Goal: Information Seeking & Learning: Learn about a topic

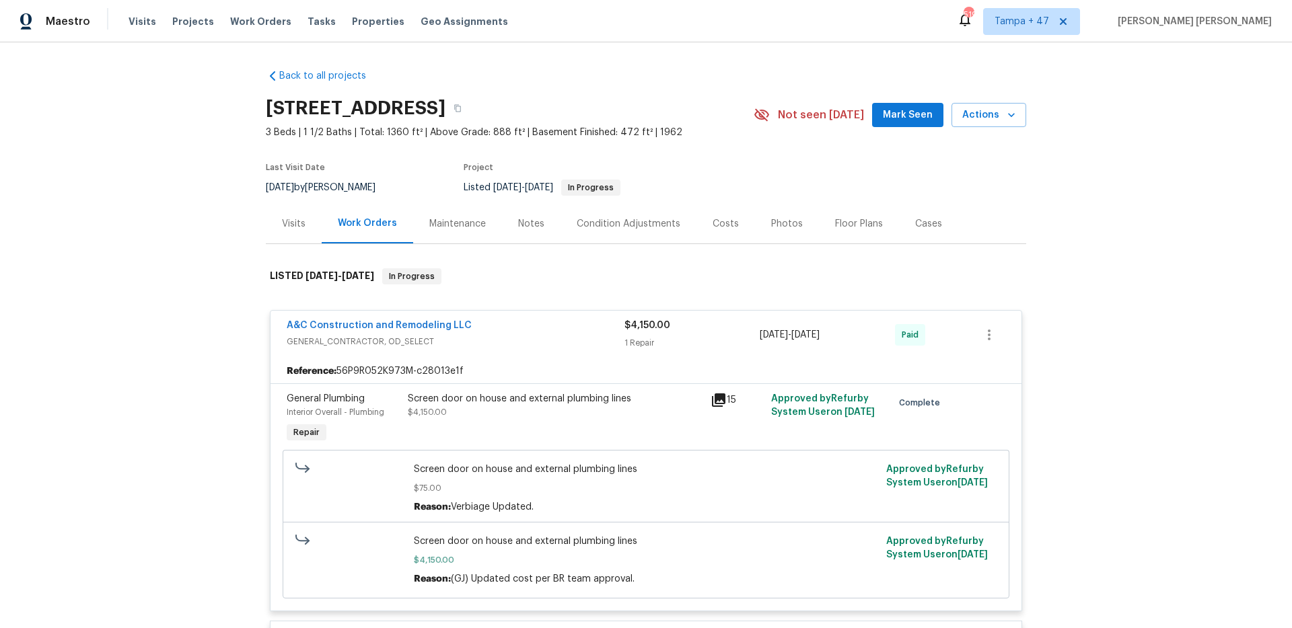
scroll to position [87, 0]
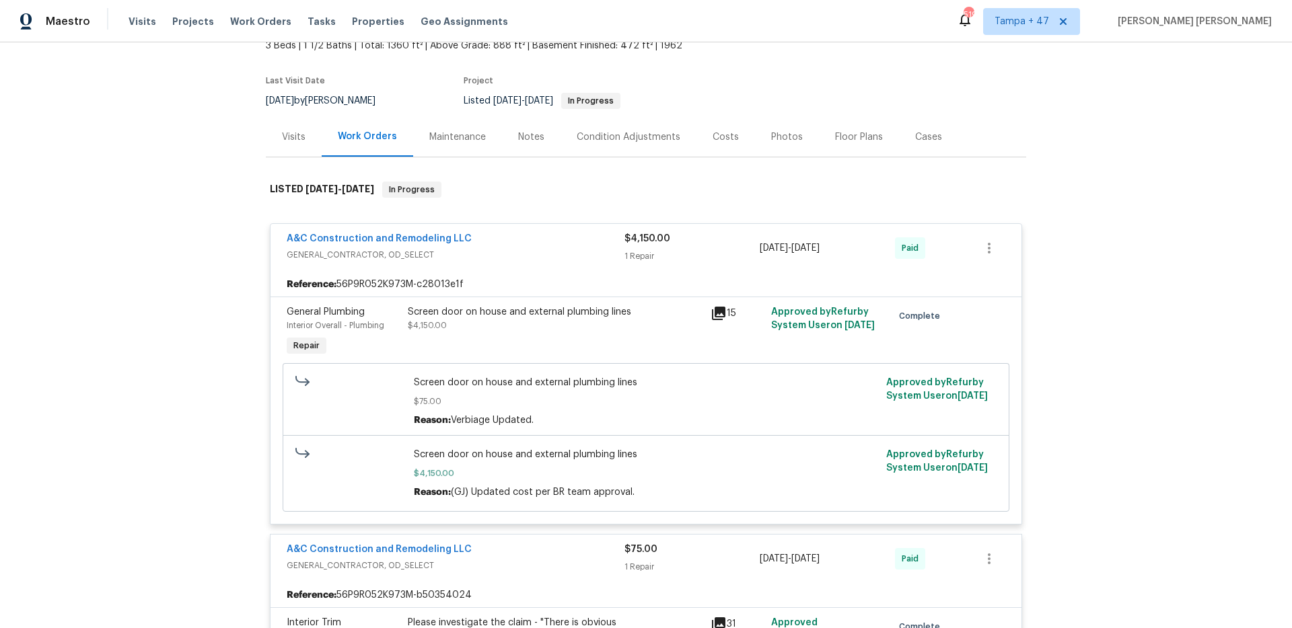
click at [248, 23] on span "Work Orders" at bounding box center [260, 21] width 61 height 13
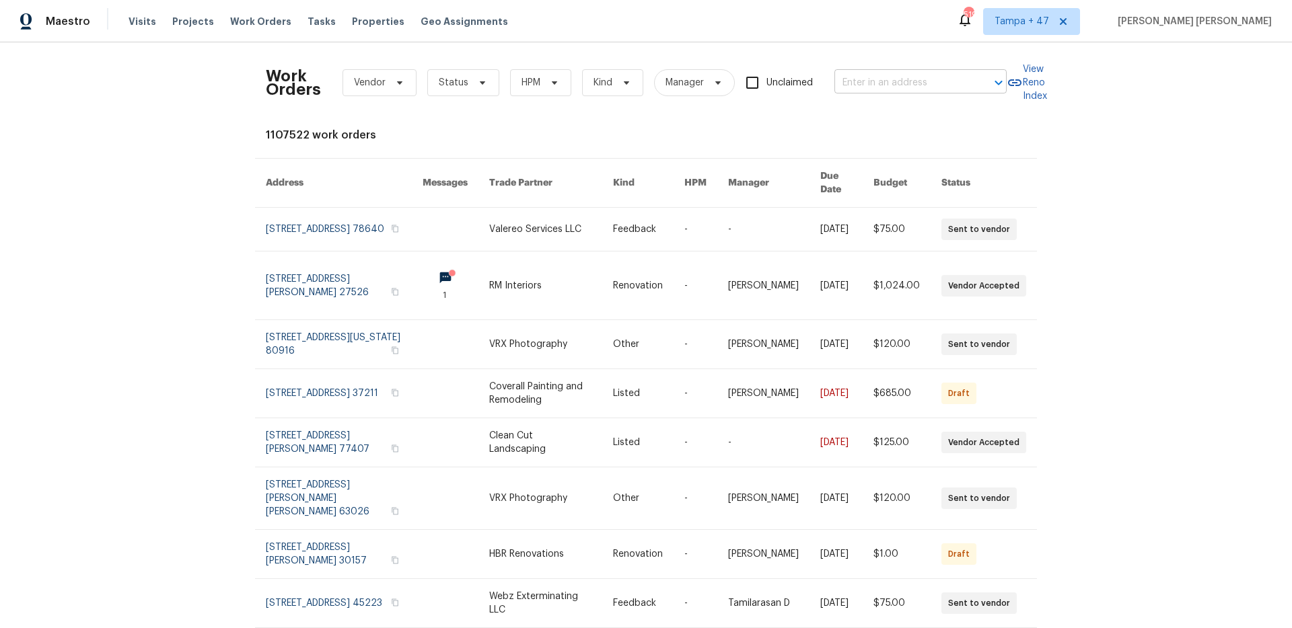
click at [859, 83] on input "text" at bounding box center [901, 83] width 135 height 21
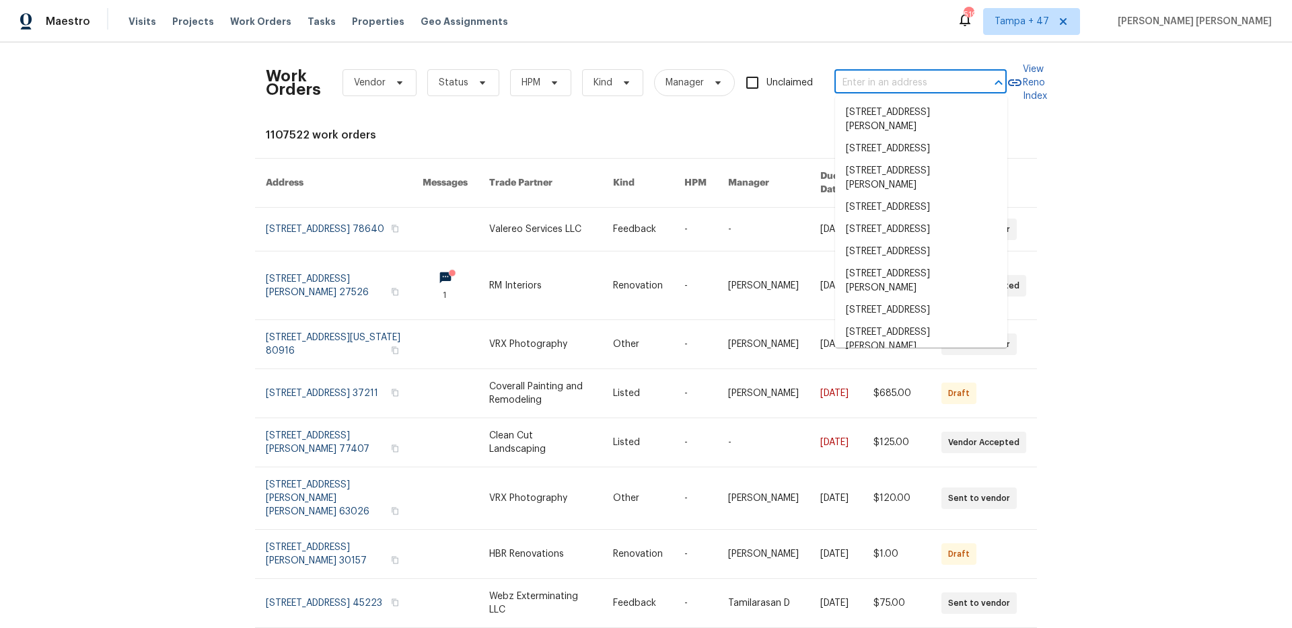
paste input "[STREET_ADDRESS][PERSON_NAME][PERSON_NAME]"
type input "[STREET_ADDRESS][PERSON_NAME][PERSON_NAME]"
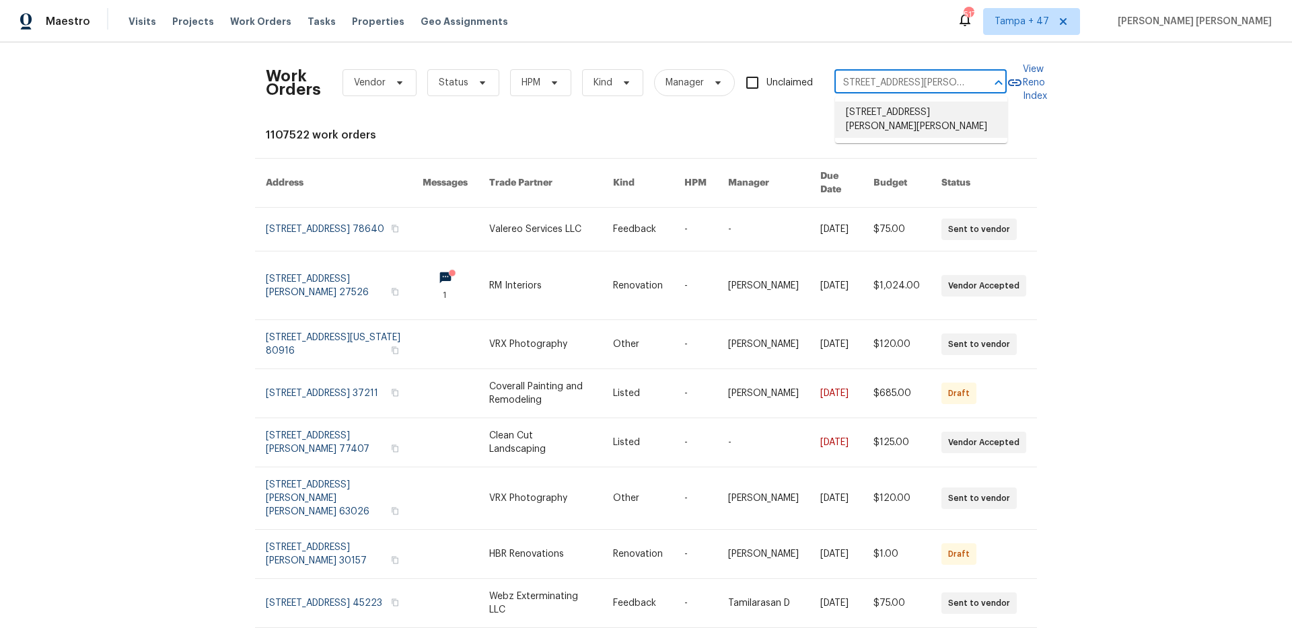
click at [870, 105] on li "[STREET_ADDRESS][PERSON_NAME][PERSON_NAME]" at bounding box center [921, 120] width 172 height 36
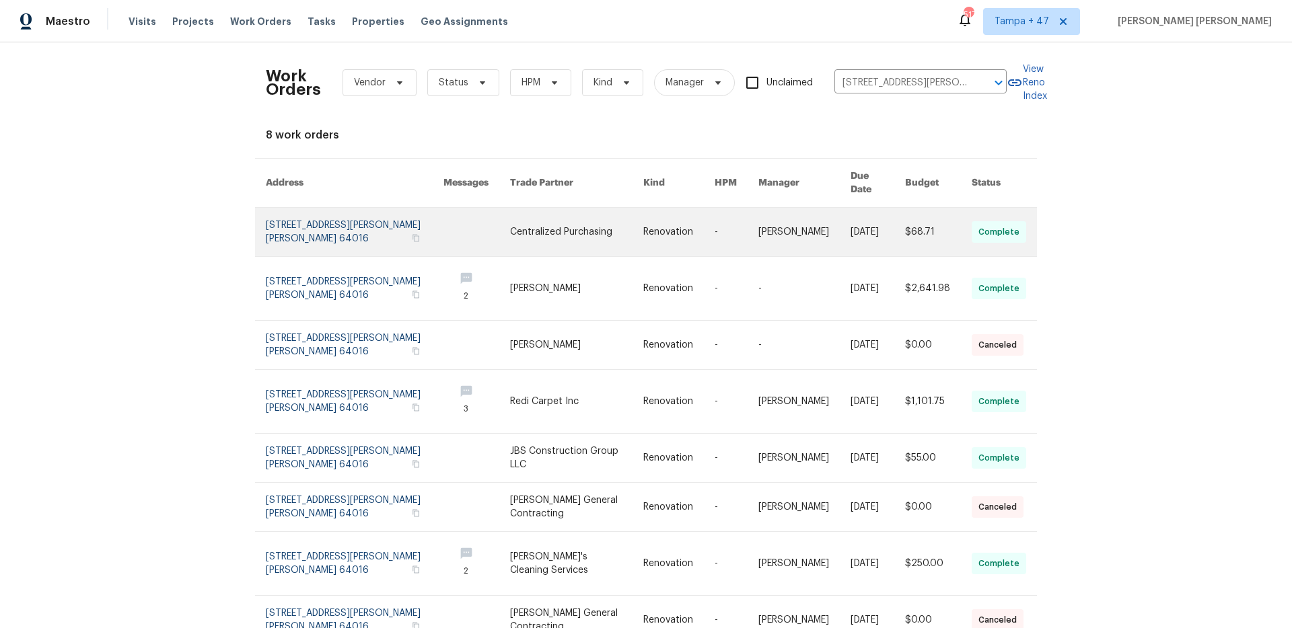
click at [850, 208] on link at bounding box center [877, 232] width 54 height 48
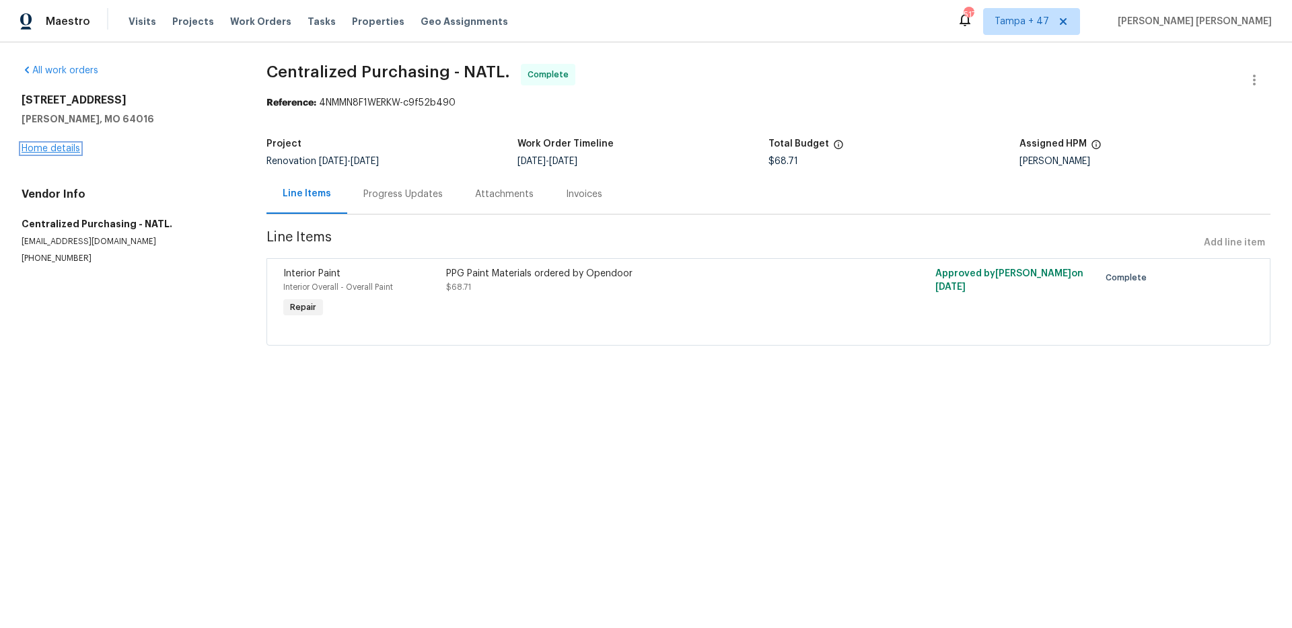
click at [54, 147] on link "Home details" at bounding box center [51, 148] width 59 height 9
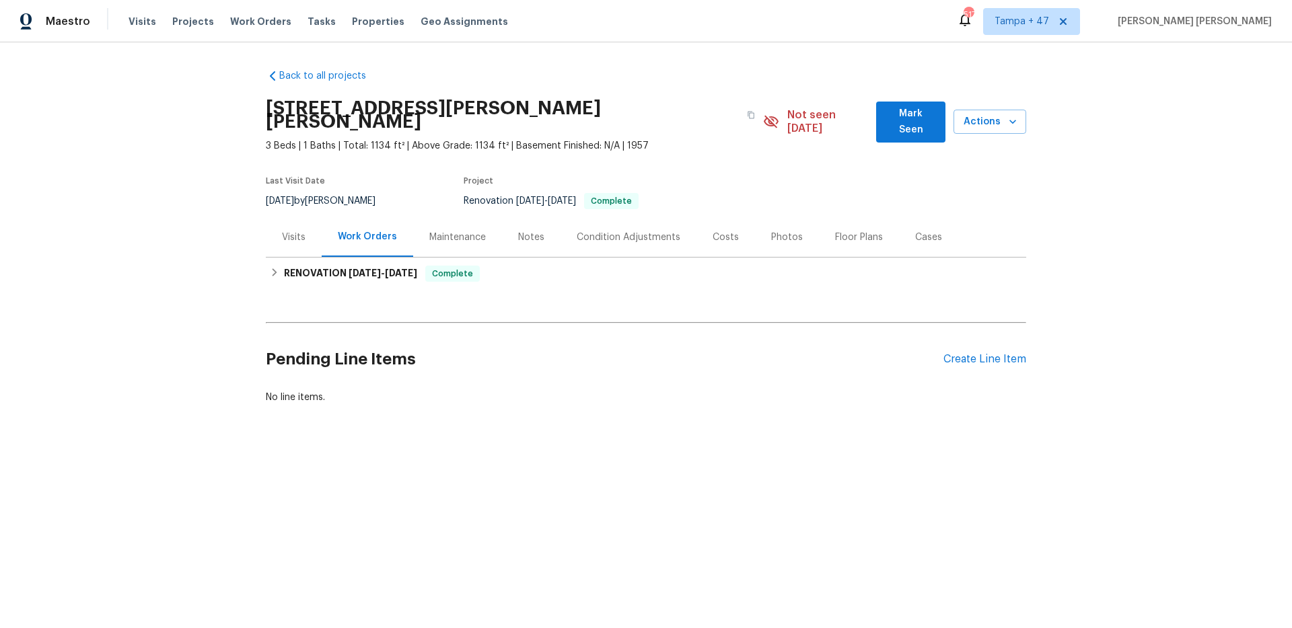
click at [282, 231] on div "Visits" at bounding box center [294, 237] width 24 height 13
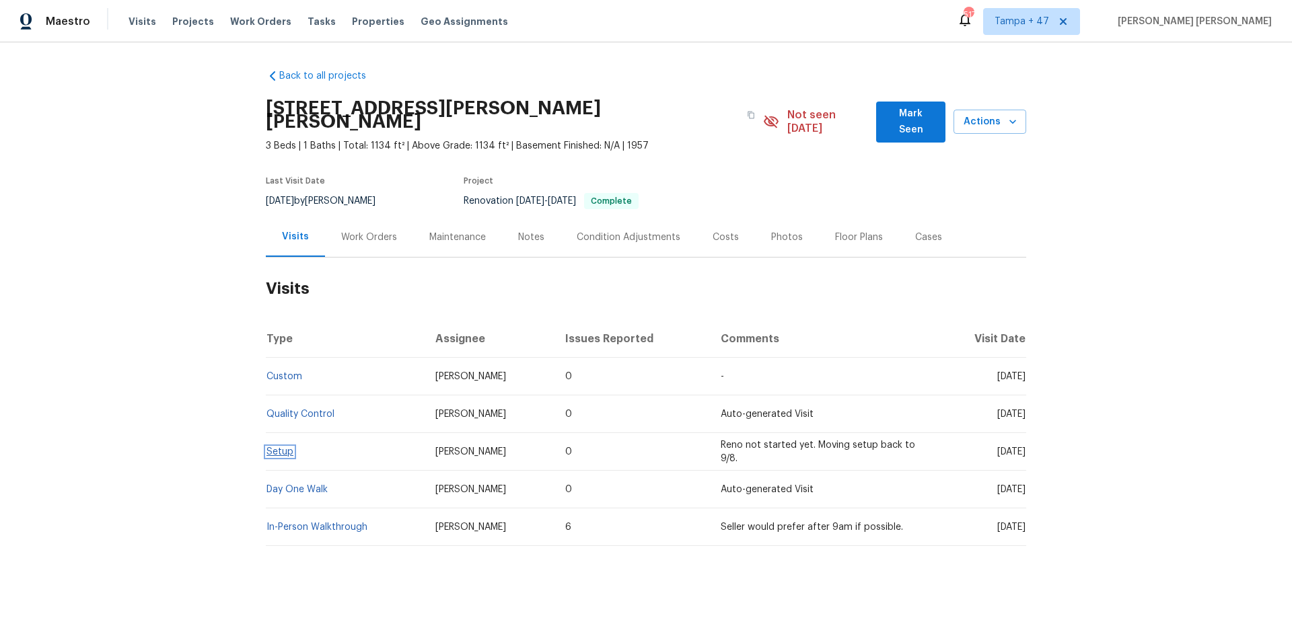
click at [277, 447] on link "Setup" at bounding box center [279, 451] width 27 height 9
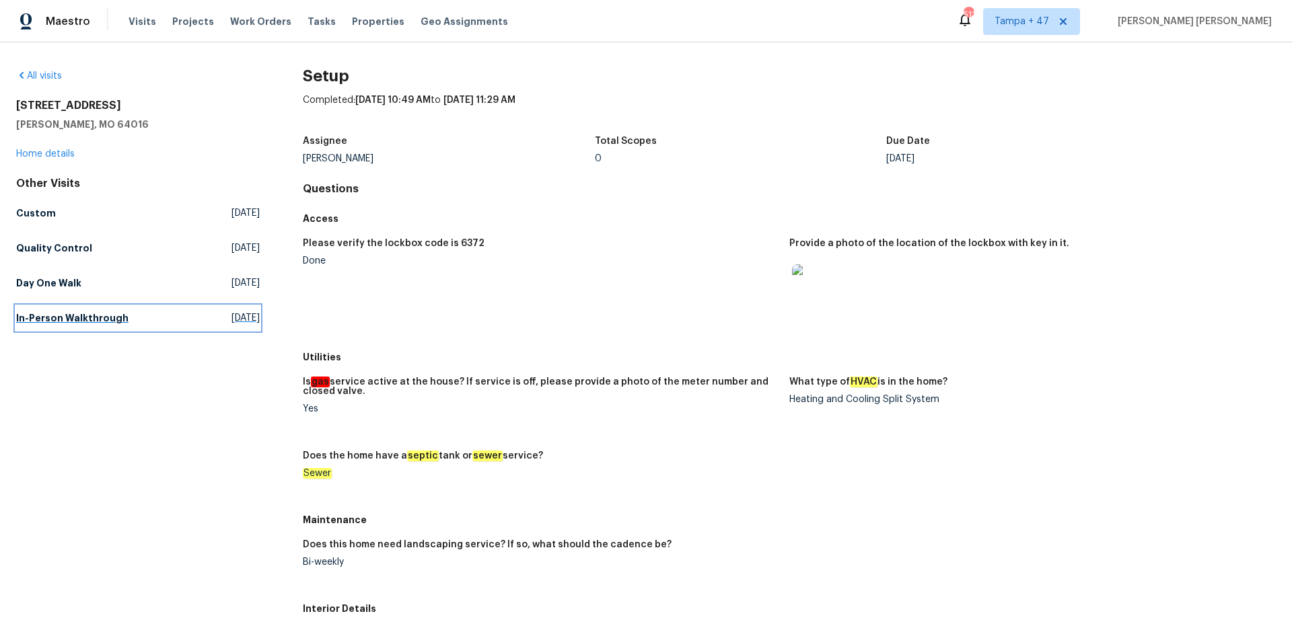
click at [85, 321] on h5 "In-Person Walkthrough" at bounding box center [72, 318] width 112 height 13
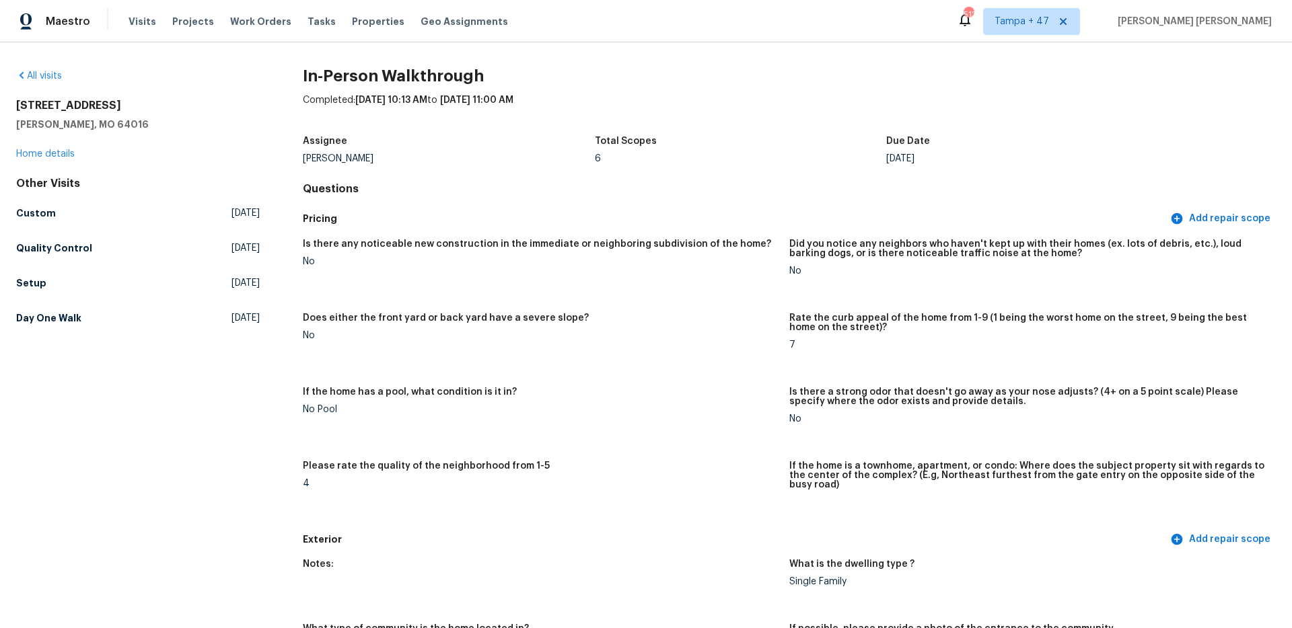
click at [71, 326] on link "Day One Walk [DATE]" at bounding box center [138, 318] width 244 height 24
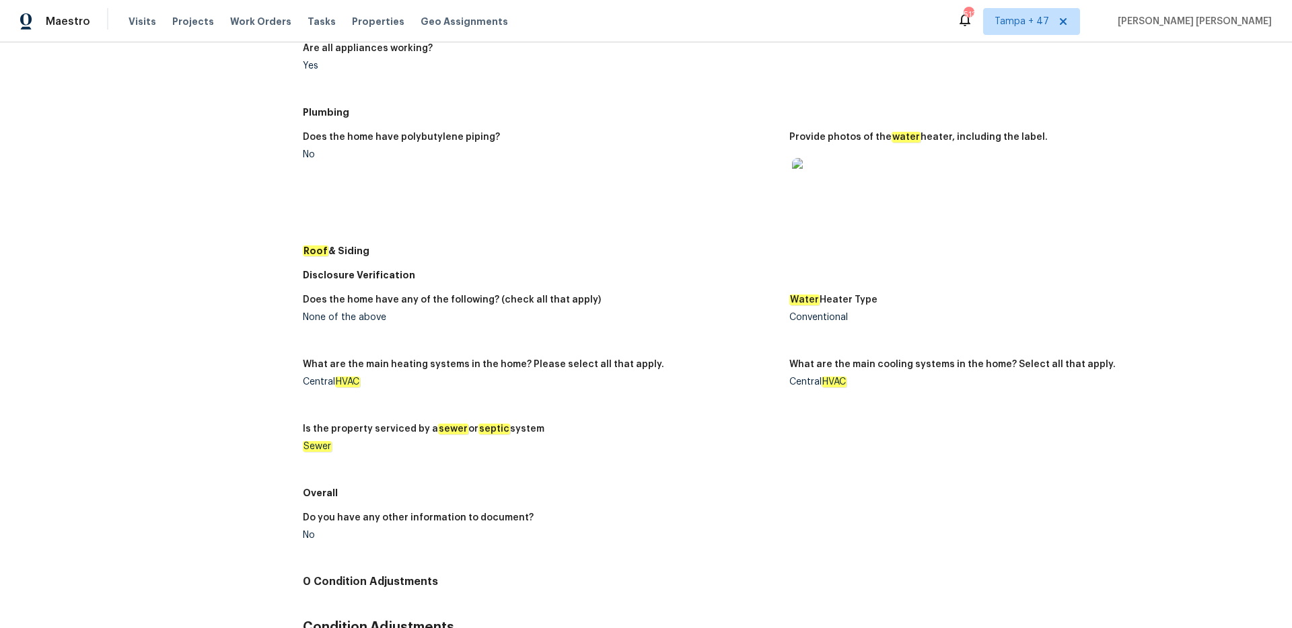
scroll to position [452, 0]
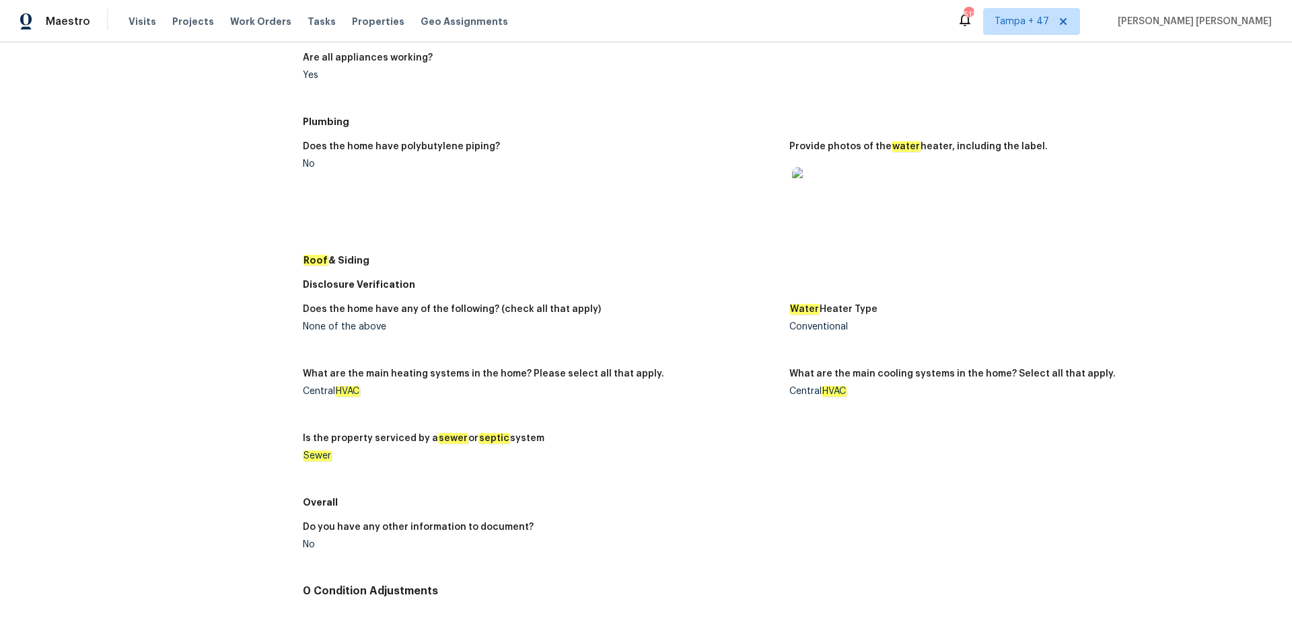
click at [796, 196] on img at bounding box center [813, 189] width 43 height 43
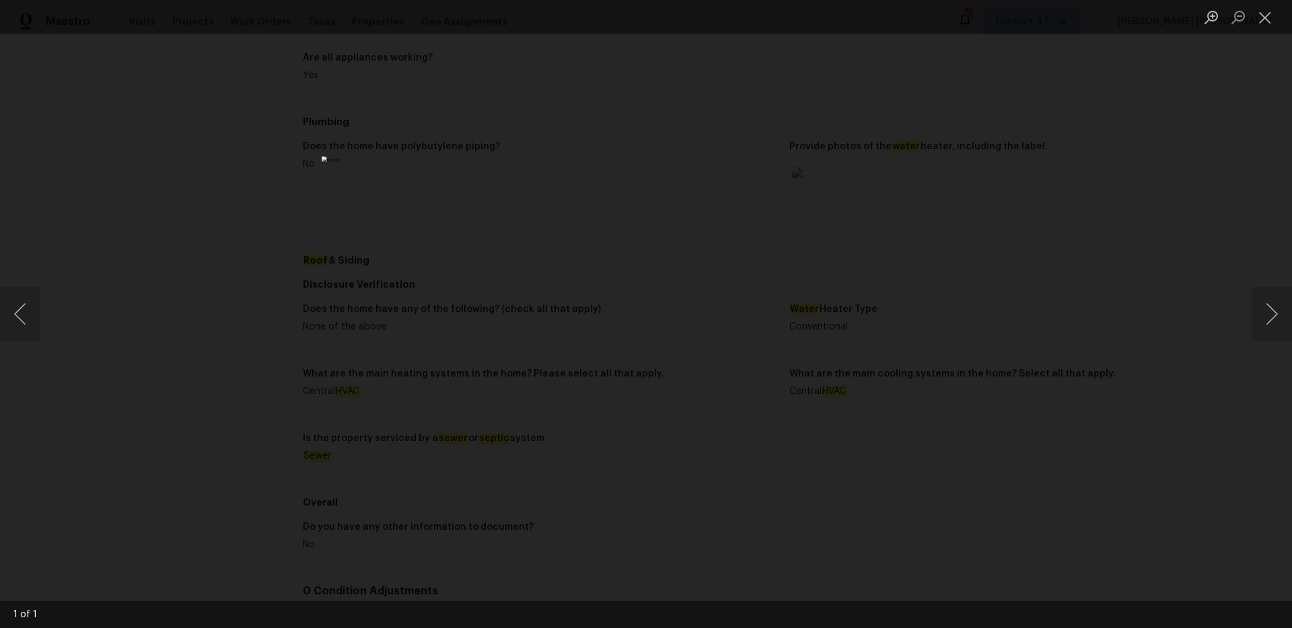
click at [581, 339] on img "Lightbox" at bounding box center [646, 314] width 649 height 316
click at [581, 339] on img "Lightbox" at bounding box center [711, 289] width 1303 height 634
click at [581, 339] on img "Lightbox" at bounding box center [691, 289] width 1303 height 634
click at [581, 339] on img "Lightbox" at bounding box center [646, 314] width 649 height 316
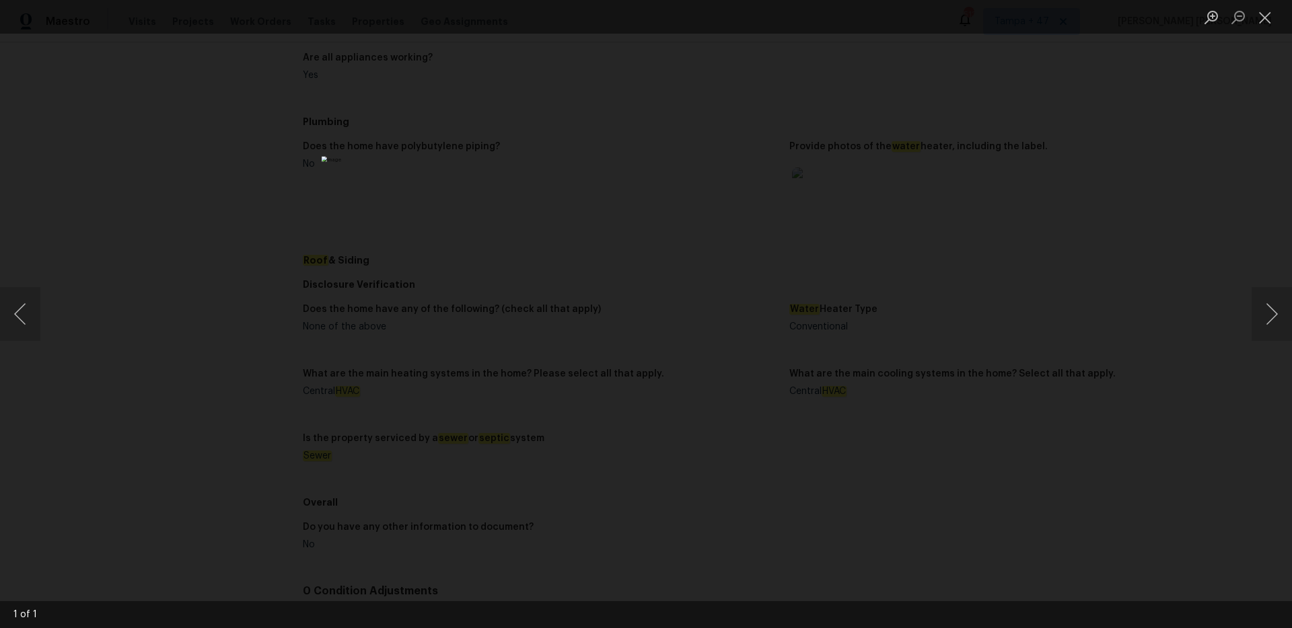
click at [581, 339] on img "Lightbox" at bounding box center [646, 314] width 649 height 316
click at [581, 339] on img "Lightbox" at bounding box center [711, 289] width 1303 height 634
click at [272, 305] on div "Lightbox" at bounding box center [646, 314] width 1292 height 628
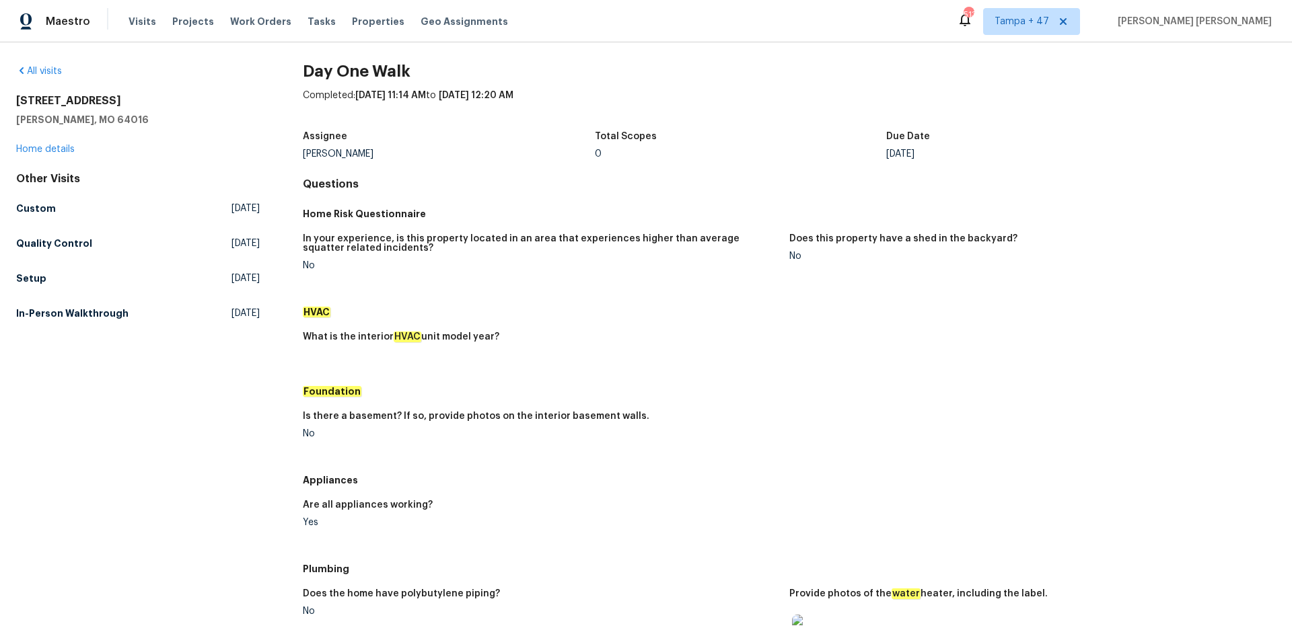
scroll to position [0, 0]
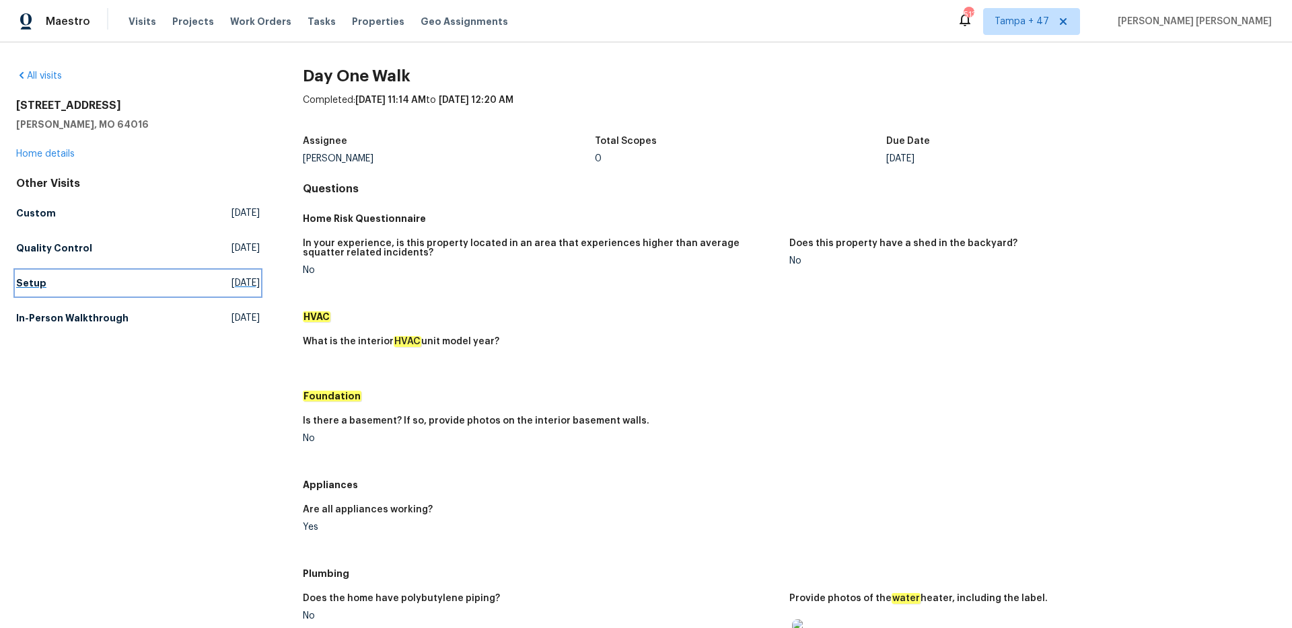
click at [23, 281] on h5 "Setup" at bounding box center [31, 283] width 30 height 13
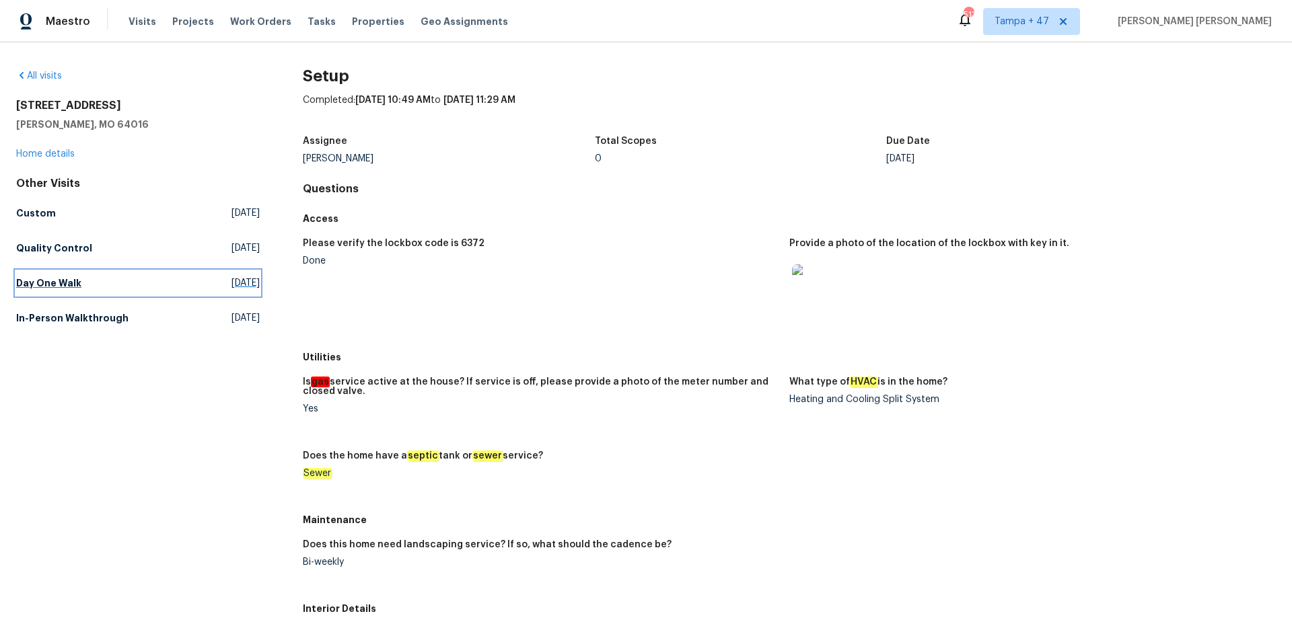
click at [67, 283] on h5 "Day One Walk" at bounding box center [48, 283] width 65 height 13
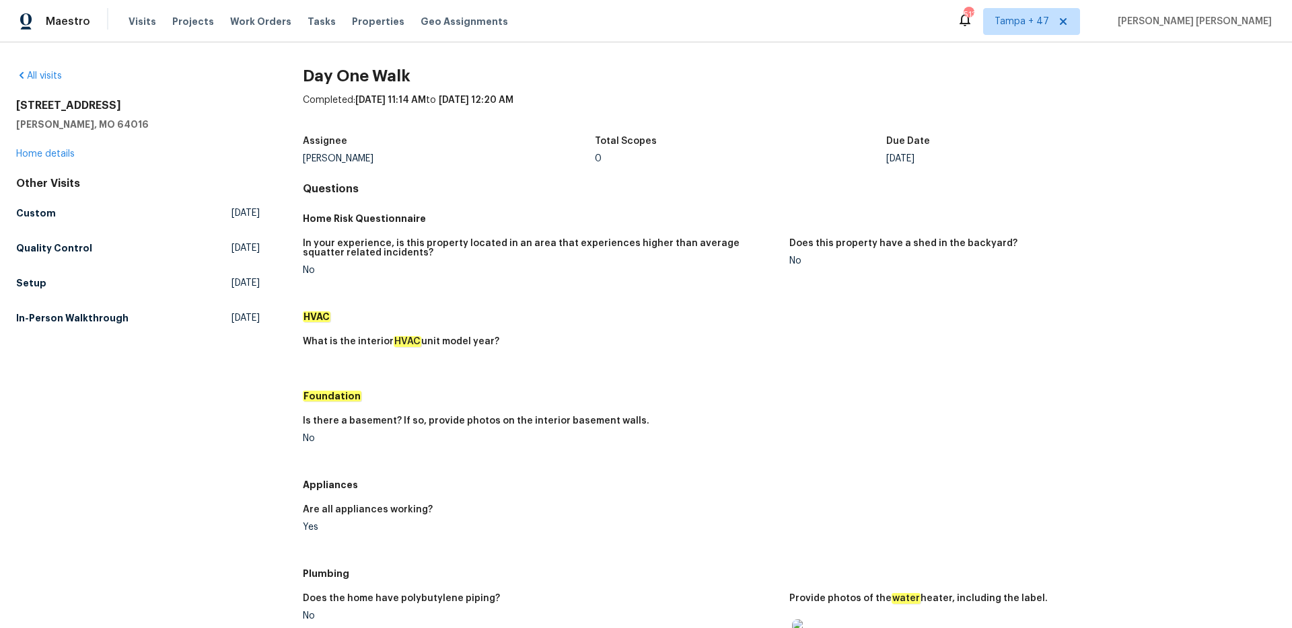
click at [114, 340] on div "All visits [STREET_ADDRESS][PERSON_NAME] Home details Other Visits Custom [DATE…" at bounding box center [138, 624] width 244 height 1110
click at [117, 327] on link "In-Person Walkthrough [DATE]" at bounding box center [138, 318] width 244 height 24
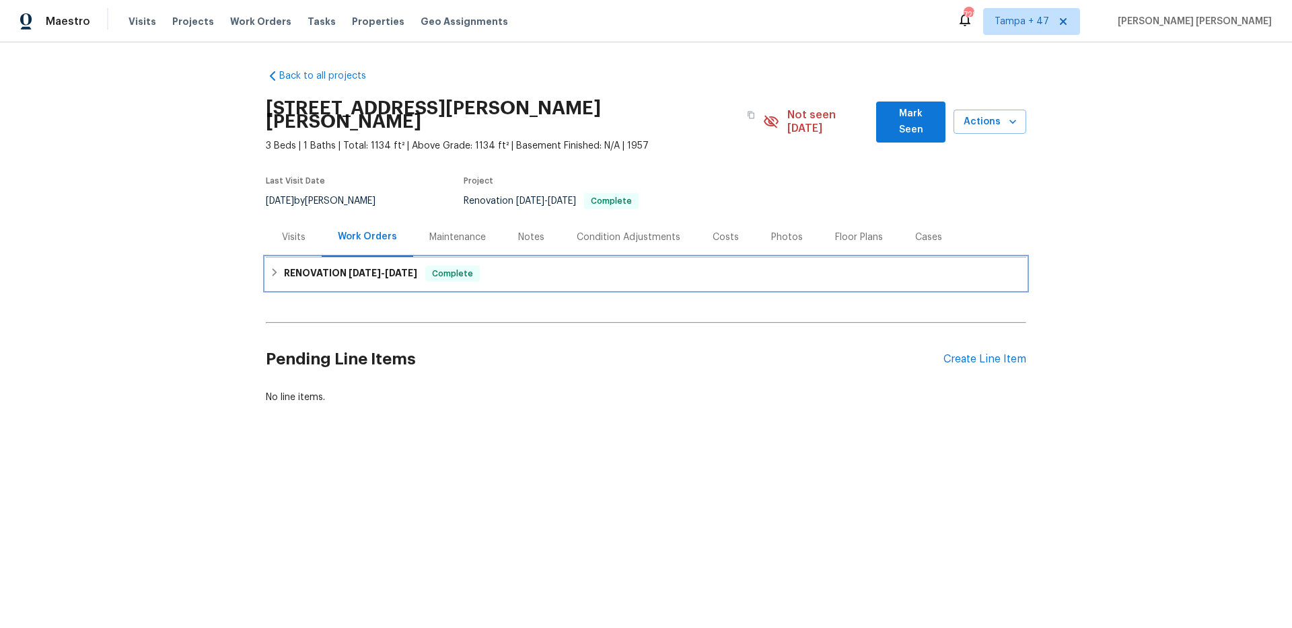
click at [398, 258] on div "RENOVATION [DATE] - [DATE] Complete" at bounding box center [646, 274] width 760 height 32
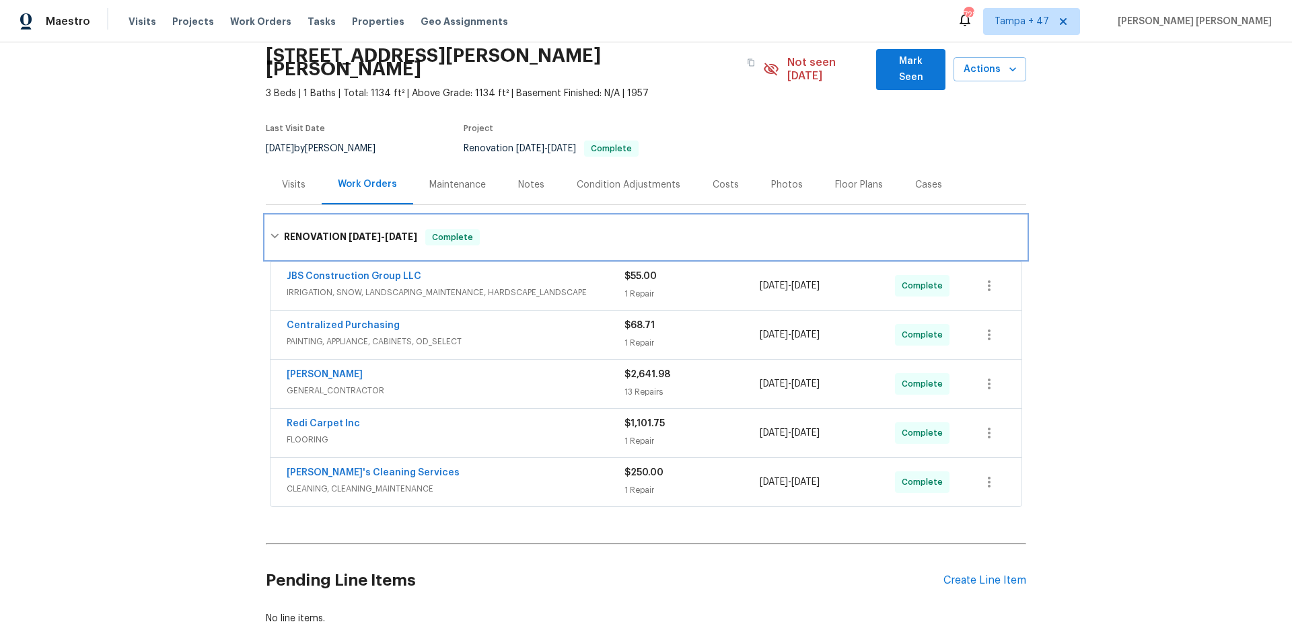
scroll to position [128, 0]
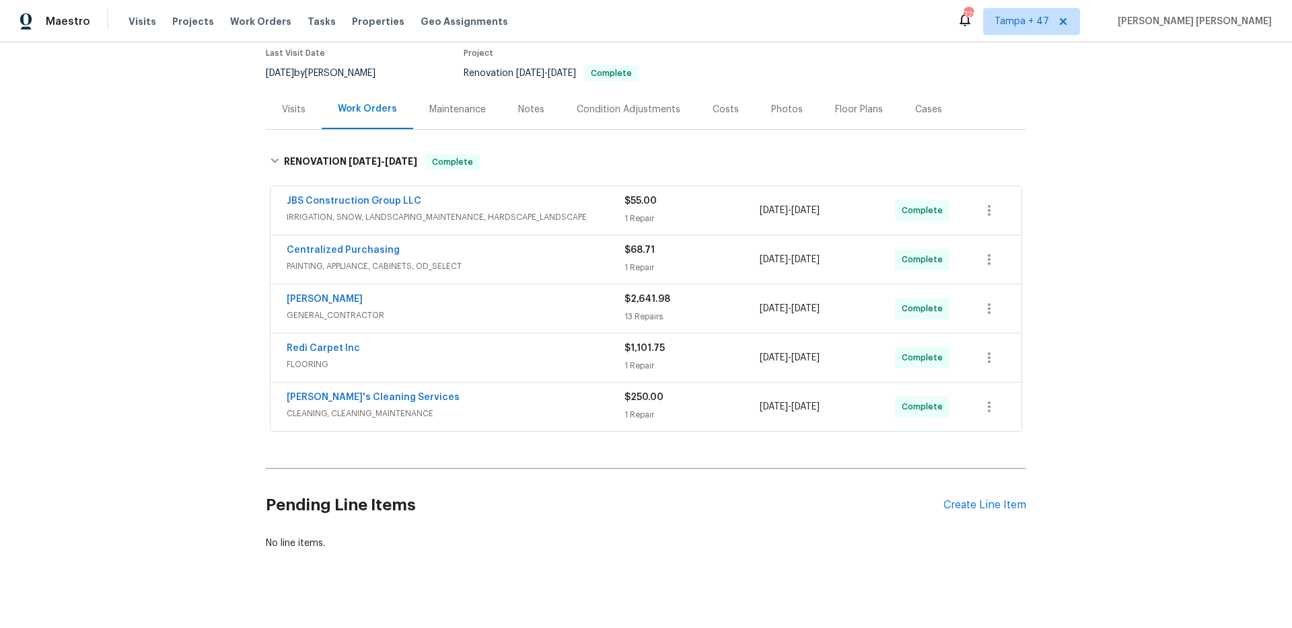
click at [535, 407] on span "CLEANING, CLEANING_MAINTENANCE" at bounding box center [456, 413] width 338 height 13
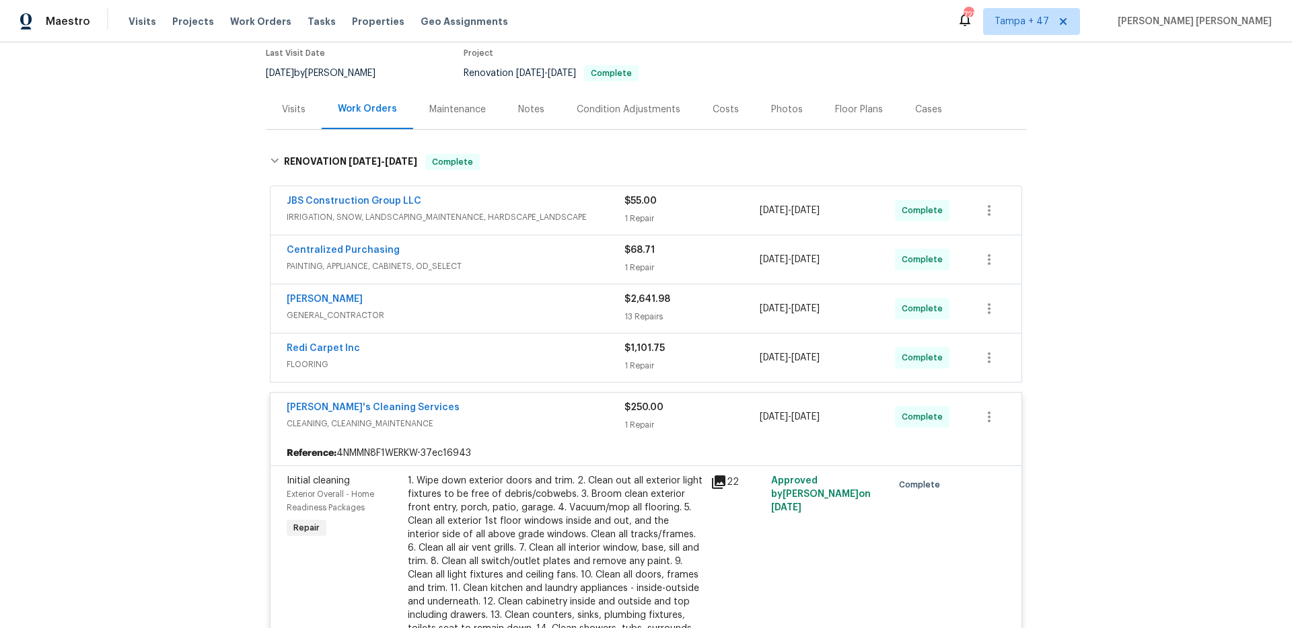
click at [546, 358] on span "FLOORING" at bounding box center [456, 364] width 338 height 13
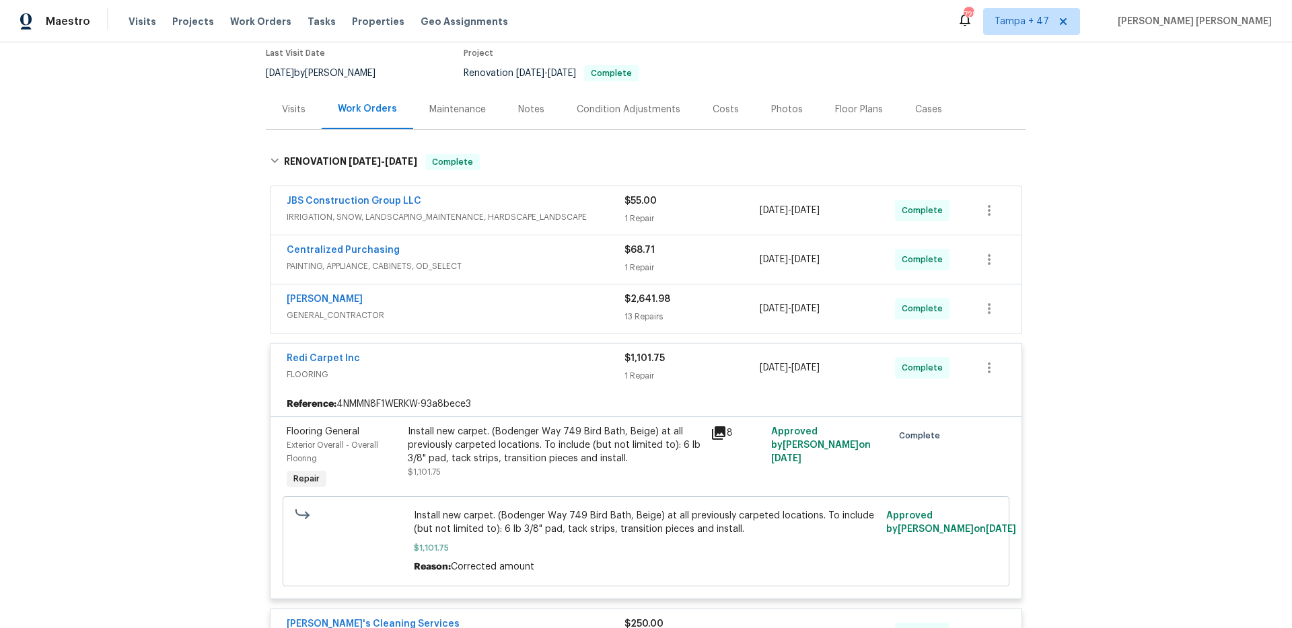
click at [562, 309] on span "GENERAL_CONTRACTOR" at bounding box center [456, 315] width 338 height 13
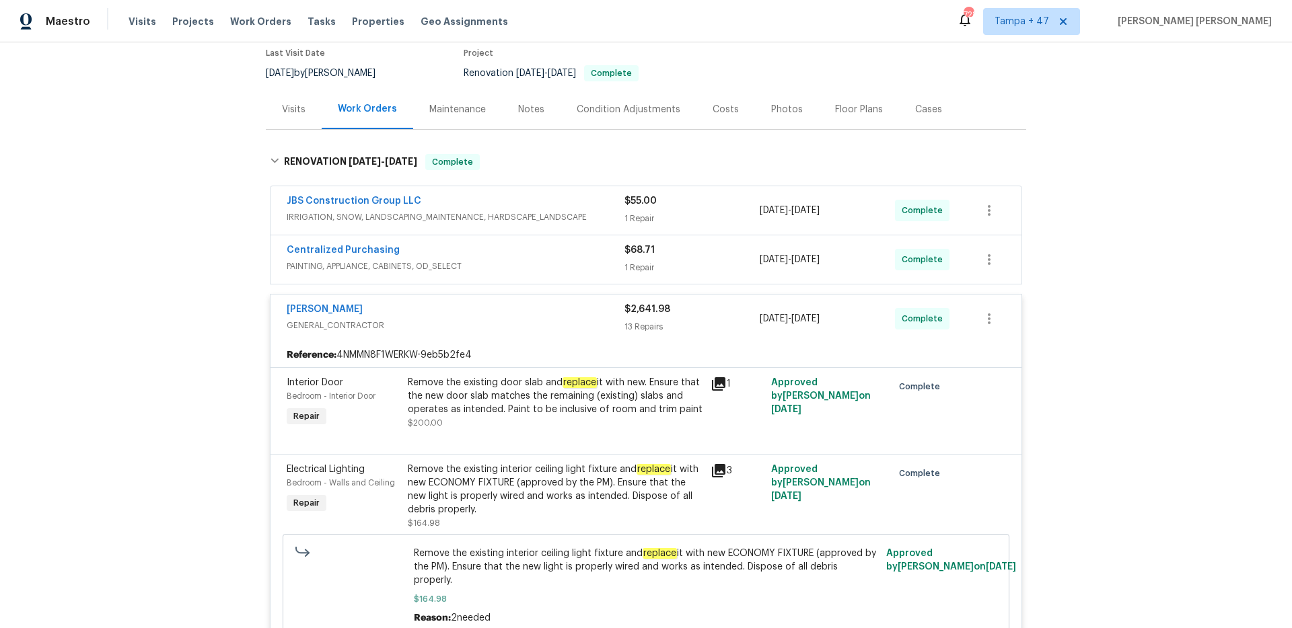
click at [579, 260] on span "PAINTING, APPLIANCE, CABINETS, OD_SELECT" at bounding box center [456, 266] width 338 height 13
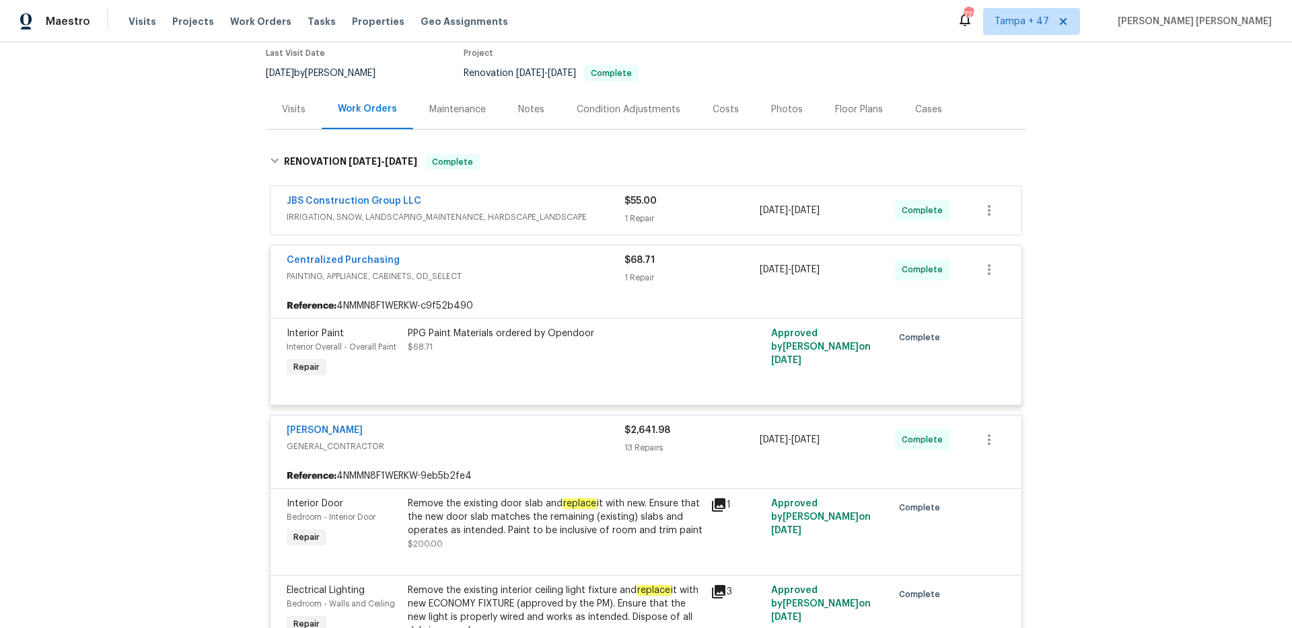
click at [596, 211] on span "IRRIGATION, SNOW, LANDSCAPING_MAINTENANCE, HARDSCAPE_LANDSCAPE" at bounding box center [456, 217] width 338 height 13
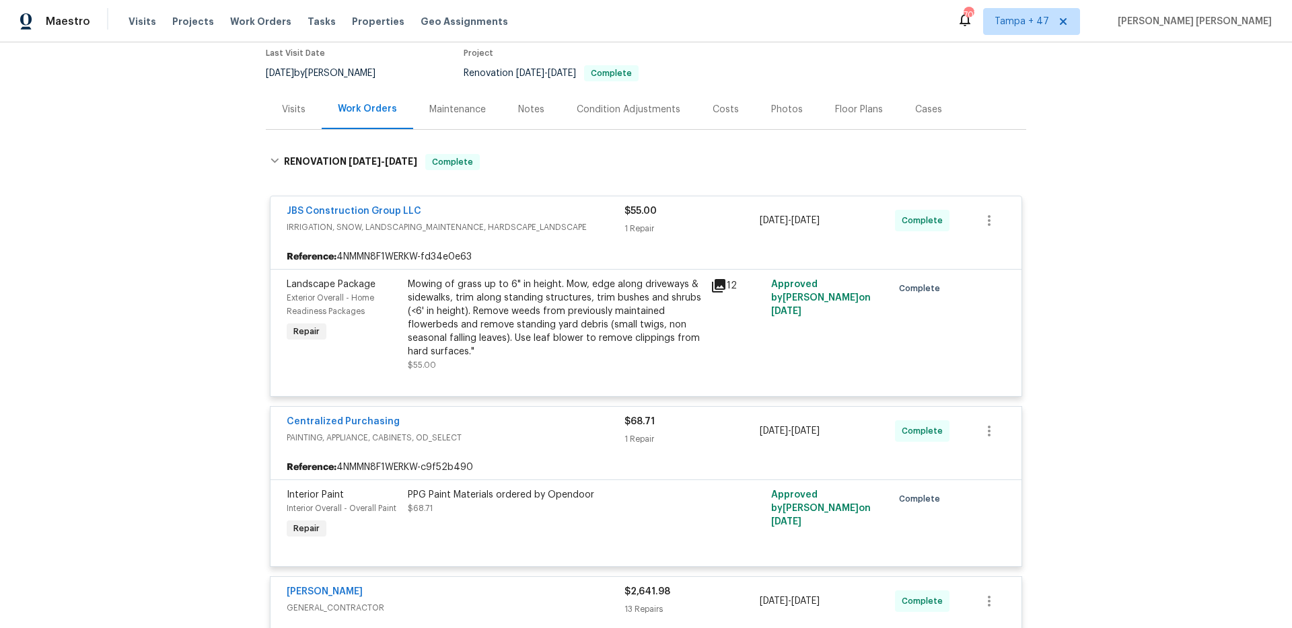
click at [165, 257] on div "Back to all projects 8 Bart St, Buckner, MO 64016 3 Beds | 1 Baths | Total: 113…" at bounding box center [646, 335] width 1292 height 586
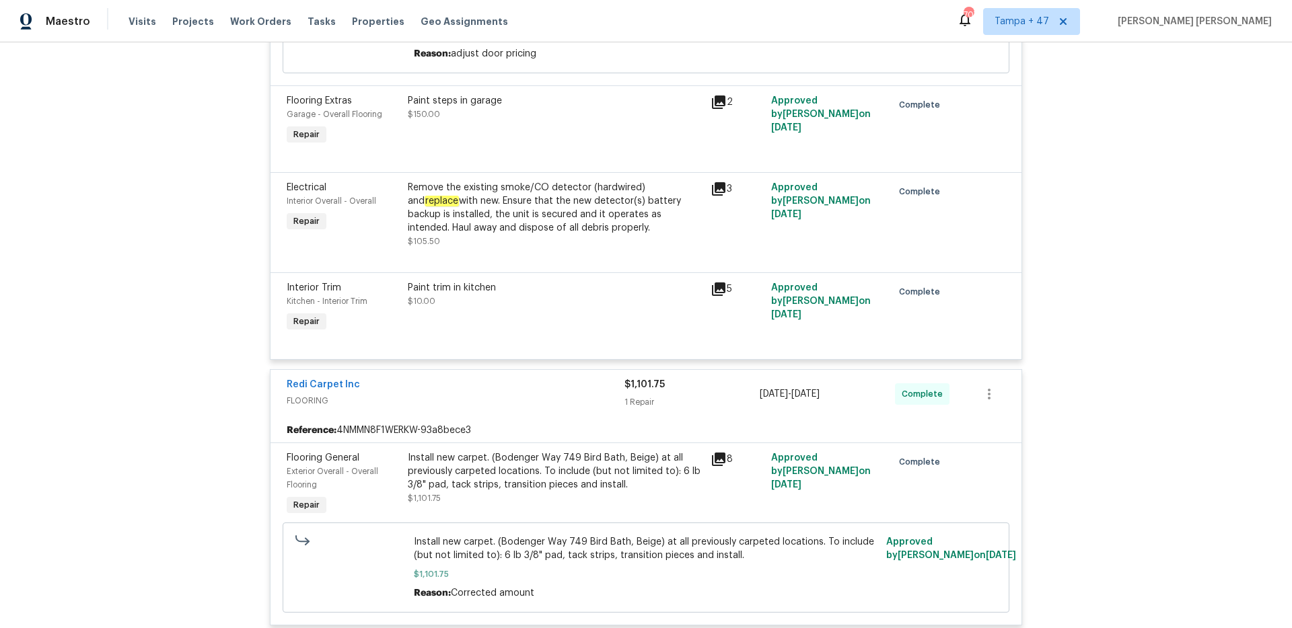
scroll to position [2775, 0]
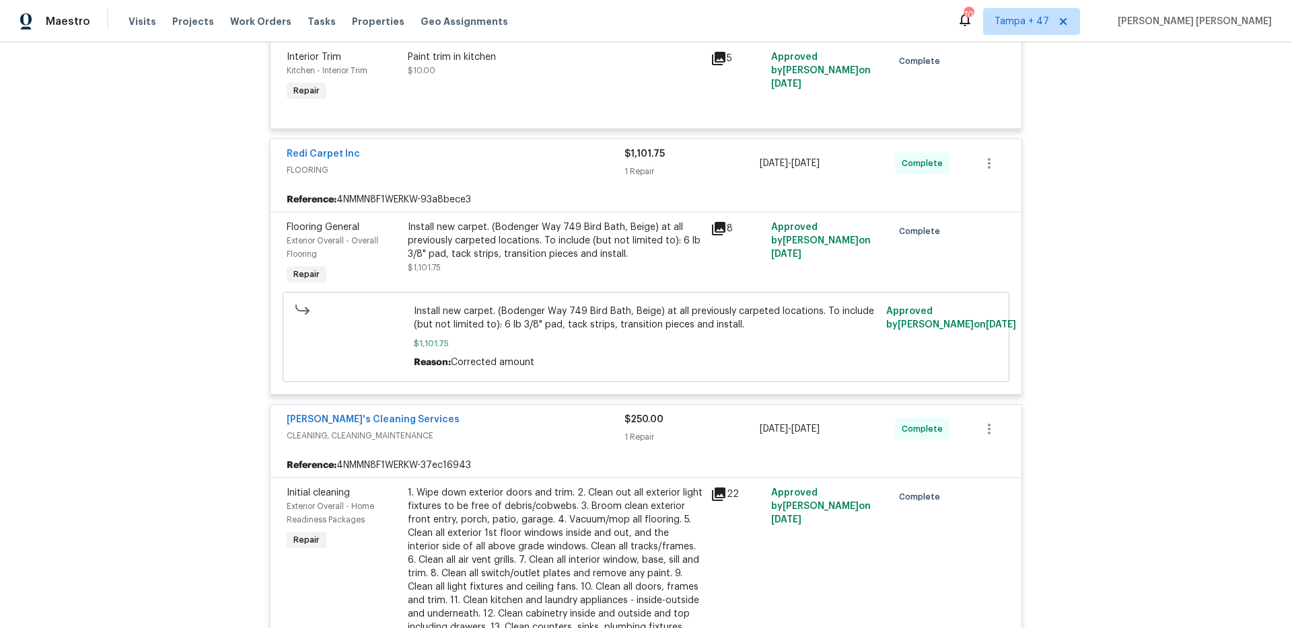
click at [213, 239] on div "Back to all projects 8 Bart St, Buckner, MO 64016 3 Beds | 1 Baths | Total: 113…" at bounding box center [646, 335] width 1292 height 586
click at [1113, 338] on div "Back to all projects 8 Bart St, Buckner, MO 64016 3 Beds | 1 Baths | Total: 113…" at bounding box center [646, 335] width 1292 height 586
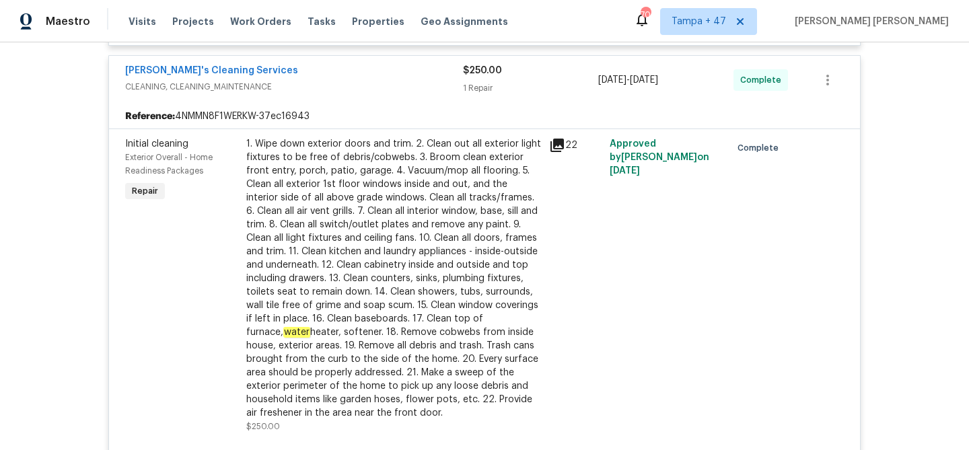
scroll to position [3125, 0]
